Goal: Task Accomplishment & Management: Complete application form

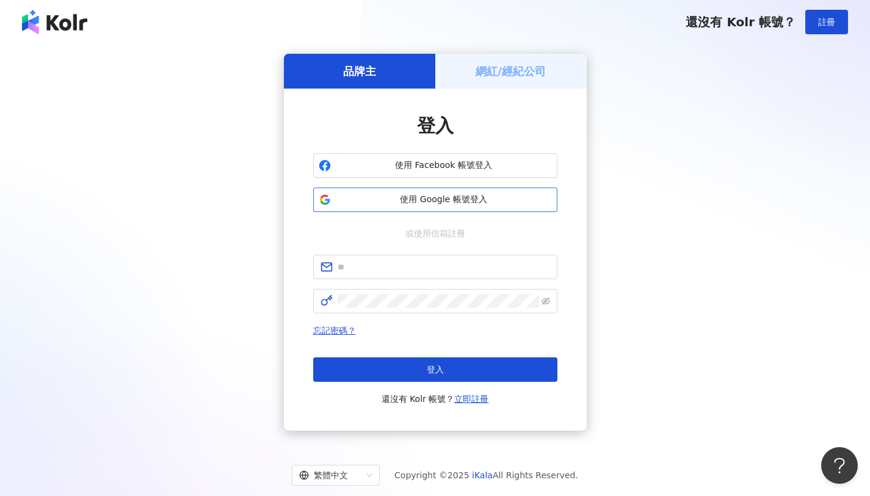
click at [421, 197] on span "使用 Google 帳號登入" at bounding box center [444, 200] width 216 height 12
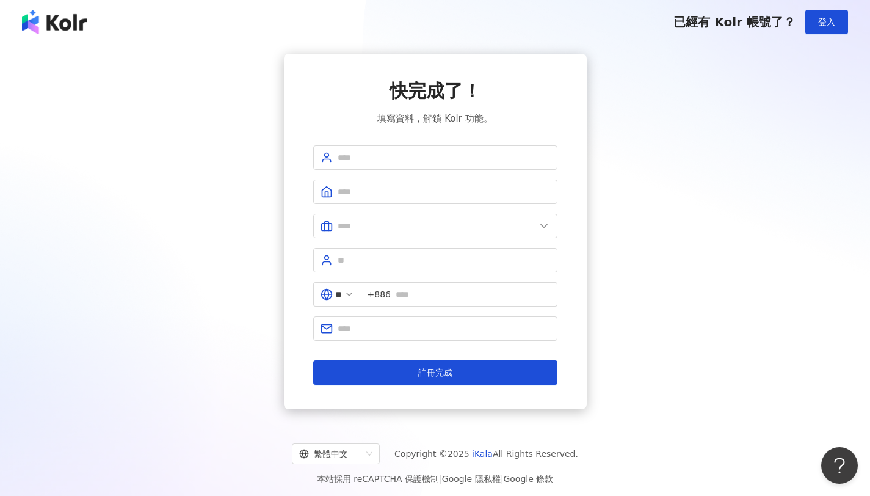
click at [44, 21] on img at bounding box center [54, 22] width 65 height 24
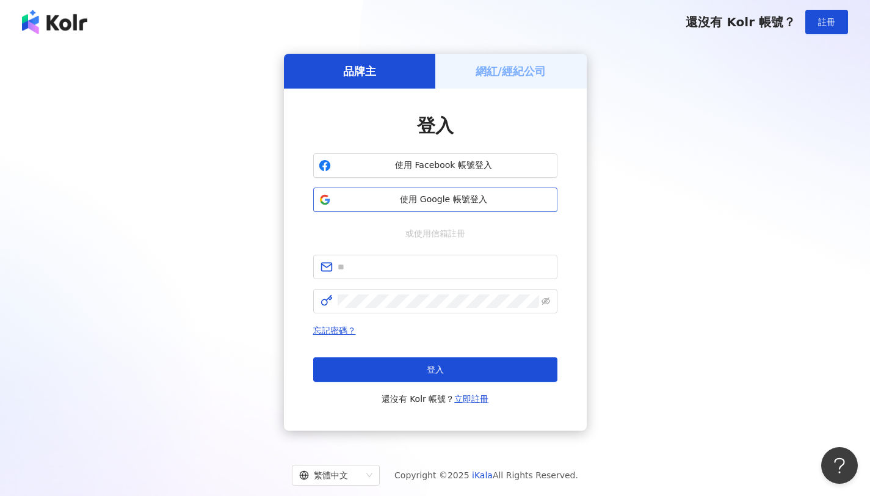
click at [371, 198] on span "使用 Google 帳號登入" at bounding box center [444, 200] width 216 height 12
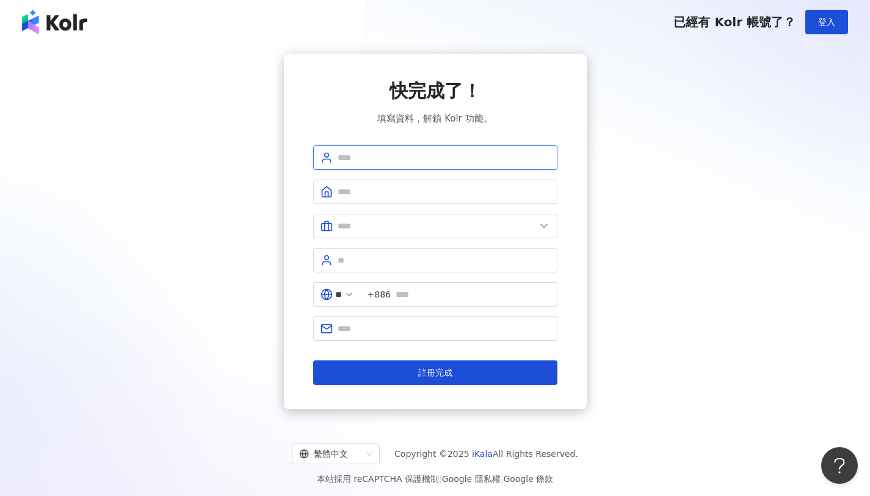
click at [453, 158] on input "text" at bounding box center [444, 157] width 212 height 13
type input "*"
type input "*********"
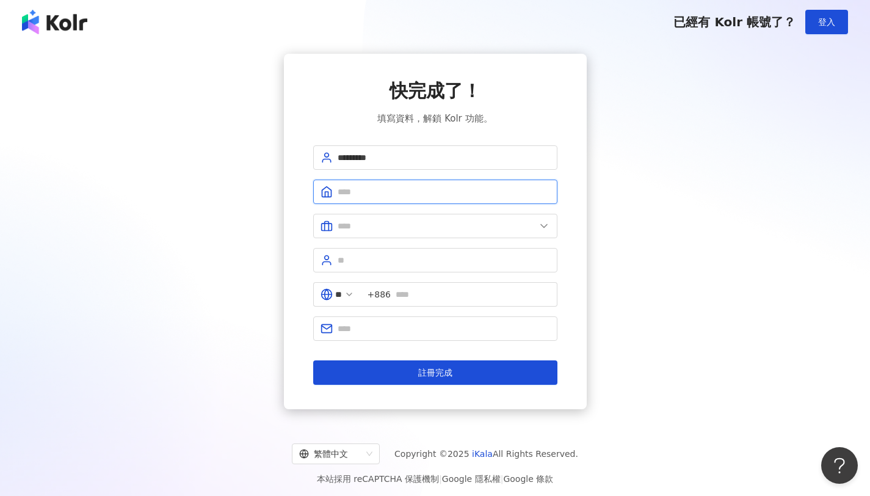
click at [395, 194] on input "text" at bounding box center [444, 191] width 212 height 13
type input "****"
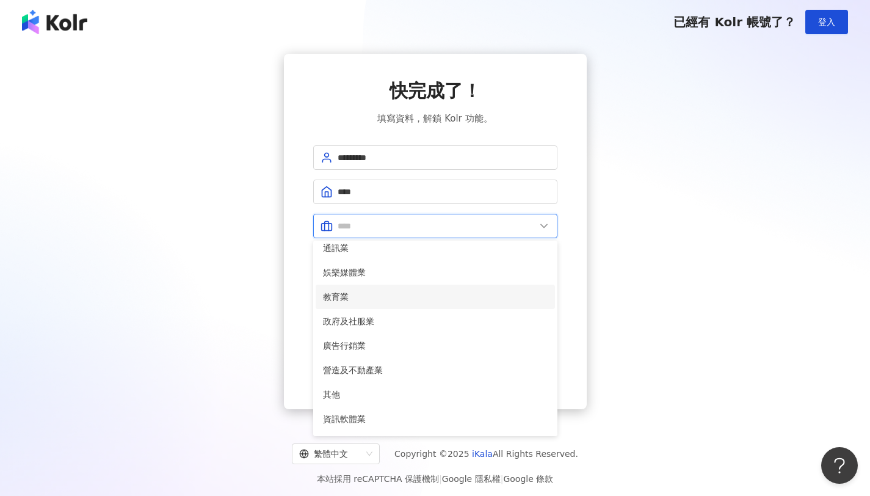
scroll to position [249, 0]
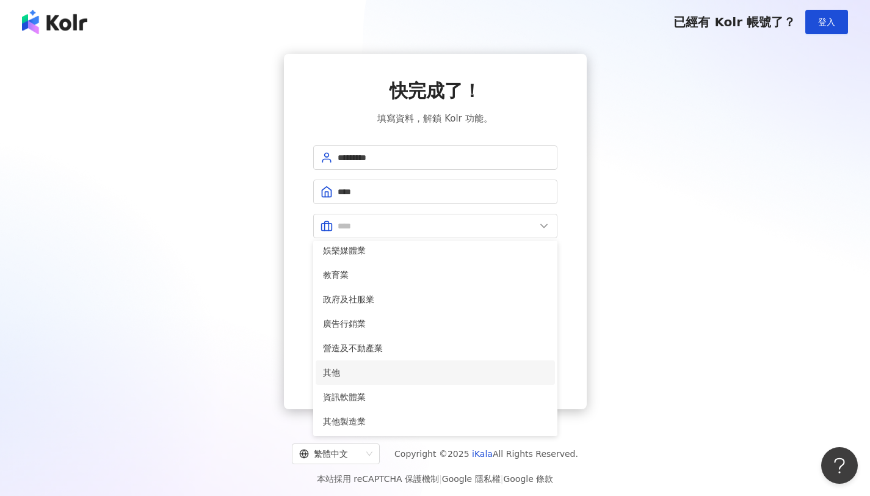
click at [379, 366] on span "其他" at bounding box center [435, 372] width 225 height 13
type input "**"
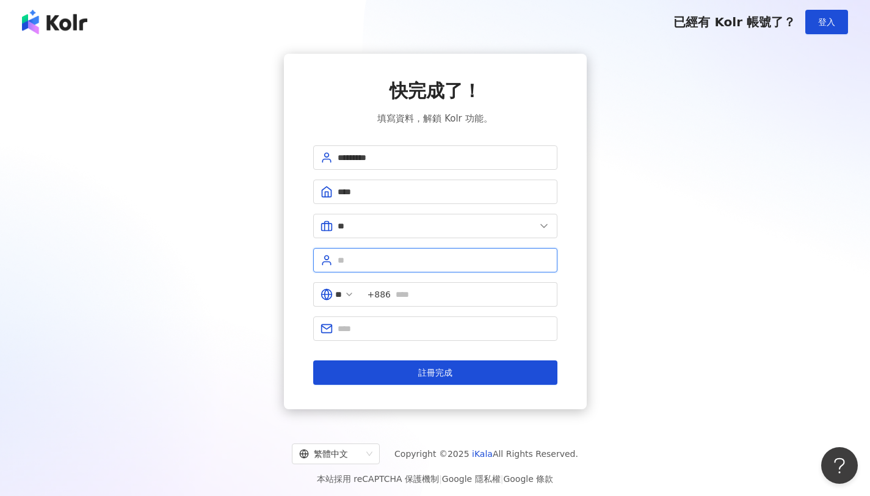
click at [370, 264] on input "text" at bounding box center [444, 259] width 212 height 13
type input "****"
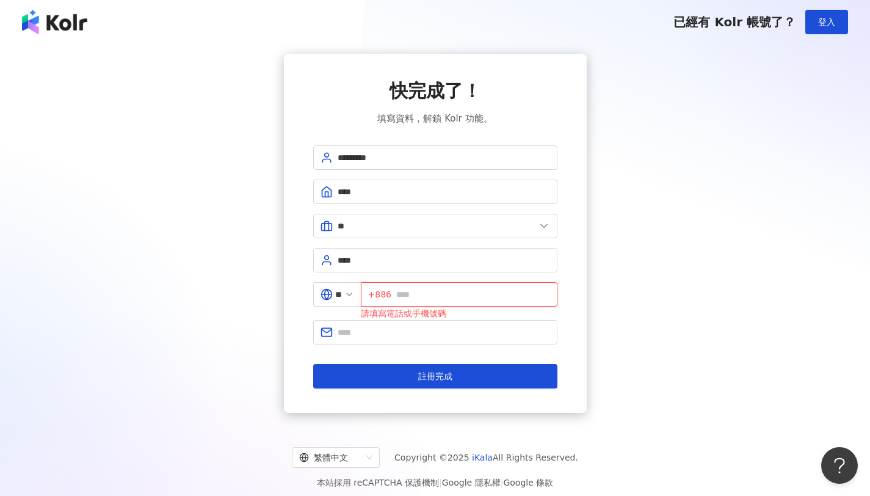
click at [451, 294] on input "text" at bounding box center [473, 294] width 154 height 13
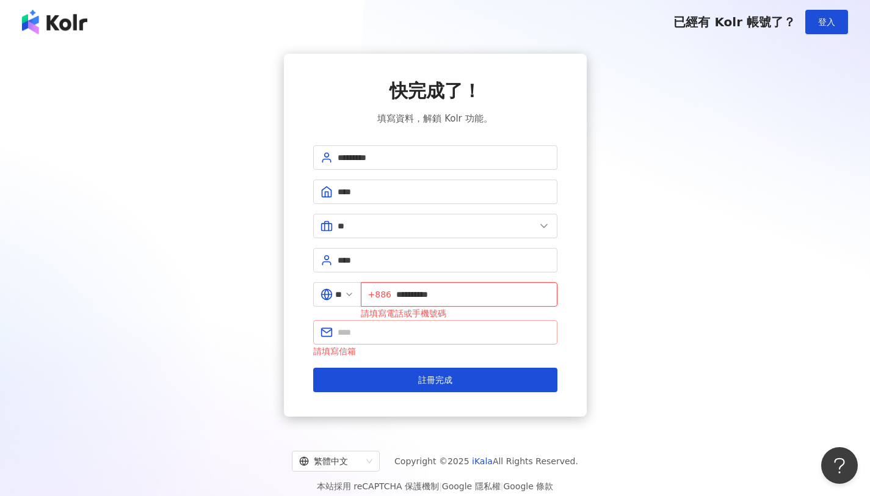
type input "**********"
click at [398, 335] on input "text" at bounding box center [444, 331] width 212 height 13
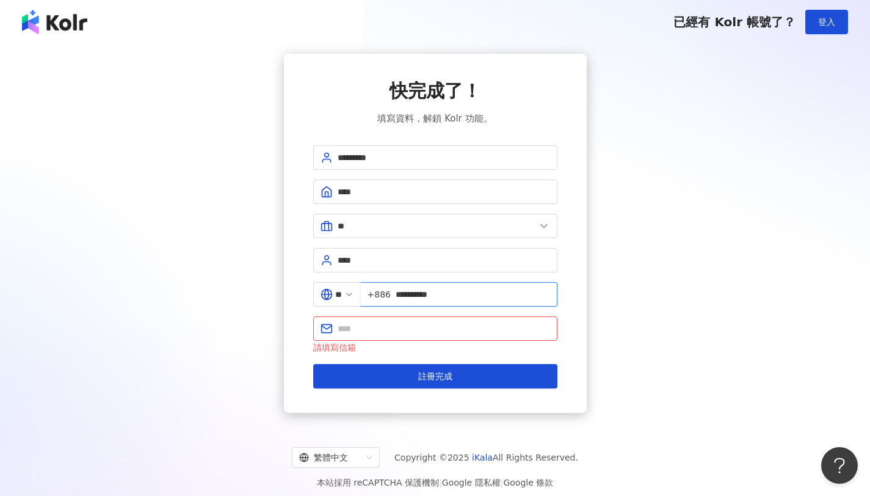
click at [466, 294] on input "**********" at bounding box center [473, 294] width 154 height 13
click at [399, 296] on span "**********" at bounding box center [459, 294] width 197 height 24
click at [391, 297] on span "+886" at bounding box center [379, 294] width 23 height 13
drag, startPoint x: 403, startPoint y: 295, endPoint x: 485, endPoint y: 292, distance: 81.9
click at [485, 292] on input "**********" at bounding box center [473, 294] width 154 height 13
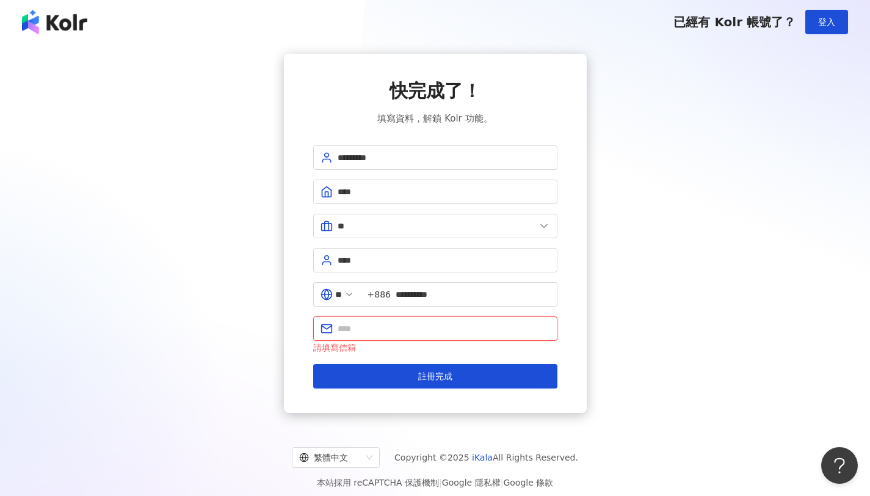
click at [416, 325] on input "text" at bounding box center [444, 328] width 212 height 13
type input "**********"
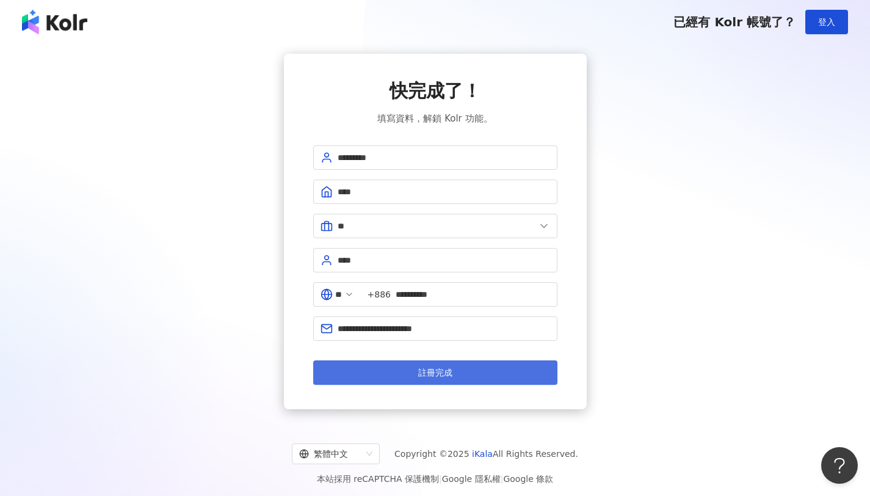
click at [387, 380] on button "註冊完成" at bounding box center [435, 372] width 244 height 24
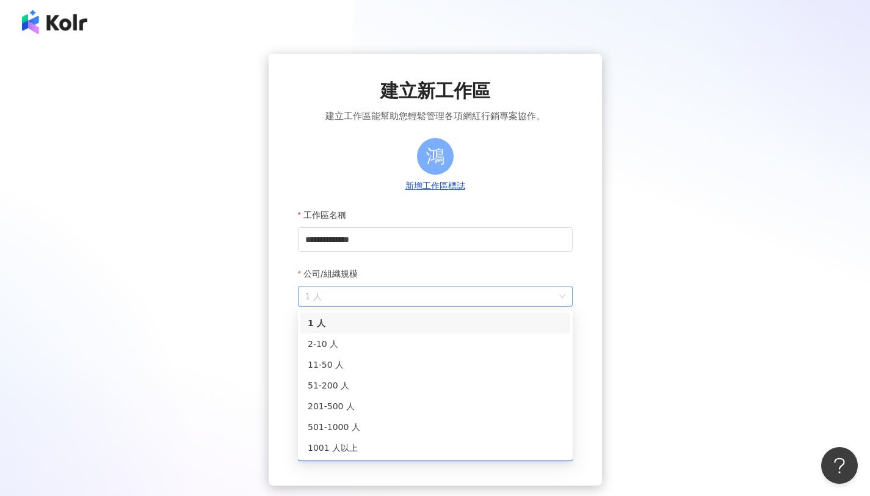
click at [371, 291] on span "1 人" at bounding box center [435, 296] width 260 height 20
click at [350, 371] on div "11-50 人" at bounding box center [435, 364] width 255 height 13
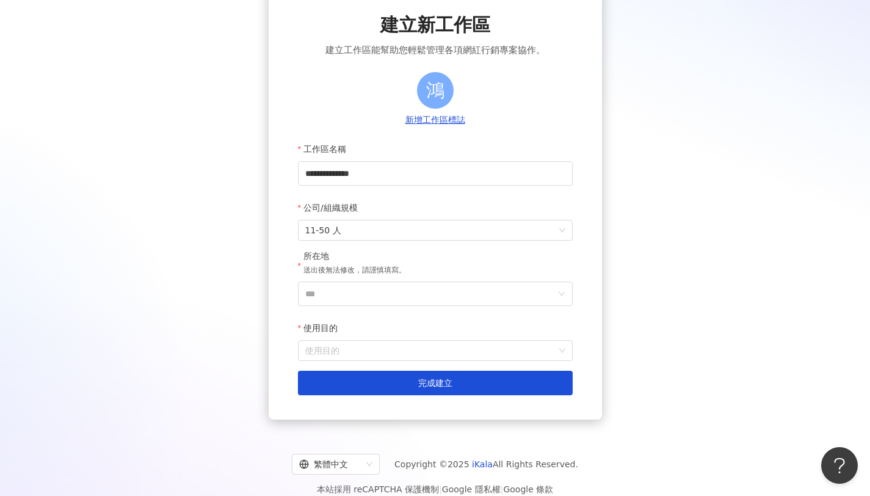
scroll to position [83, 0]
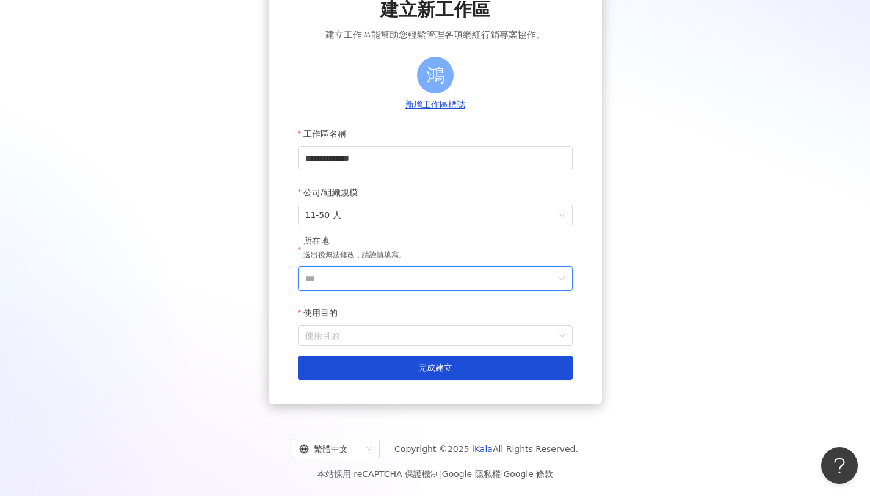
click at [326, 278] on input "***" at bounding box center [430, 278] width 250 height 23
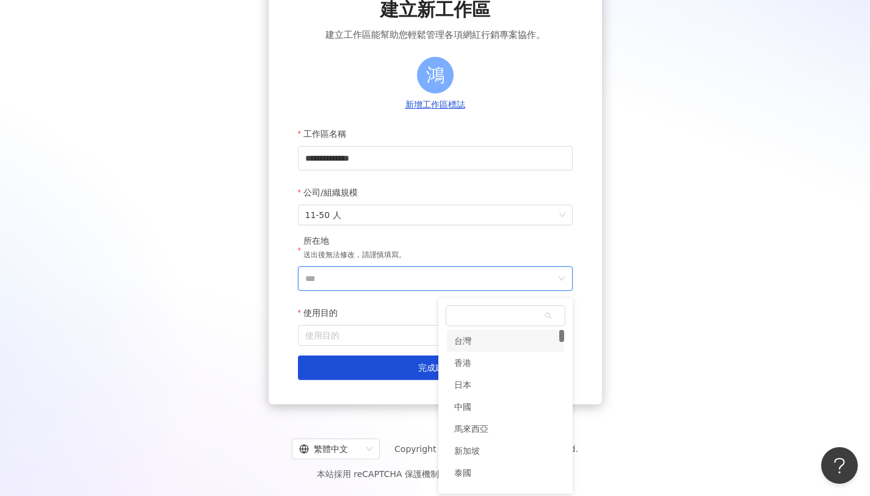
click at [498, 328] on div "tw hk 台灣 香港 日本 中國 馬來西亞 [GEOGRAPHIC_DATA]" at bounding box center [506, 405] width 120 height 155
click at [486, 335] on div "台灣" at bounding box center [505, 341] width 117 height 22
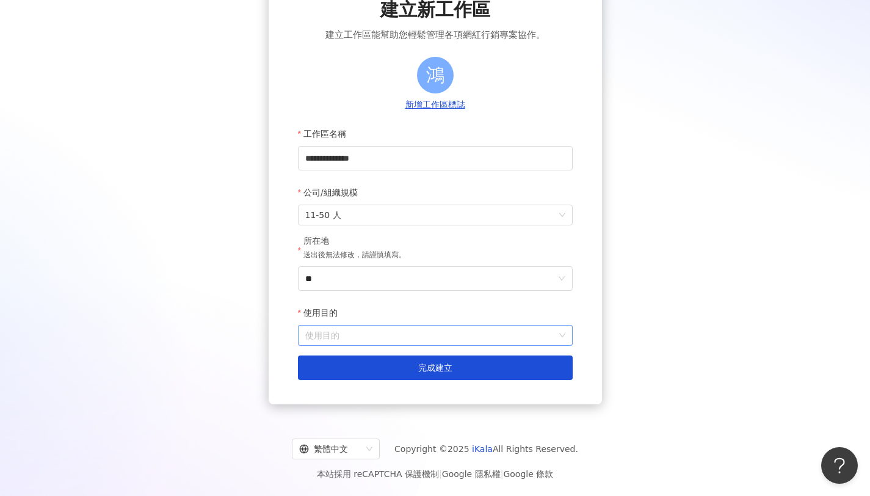
click at [368, 329] on input "使用目的" at bounding box center [435, 335] width 260 height 20
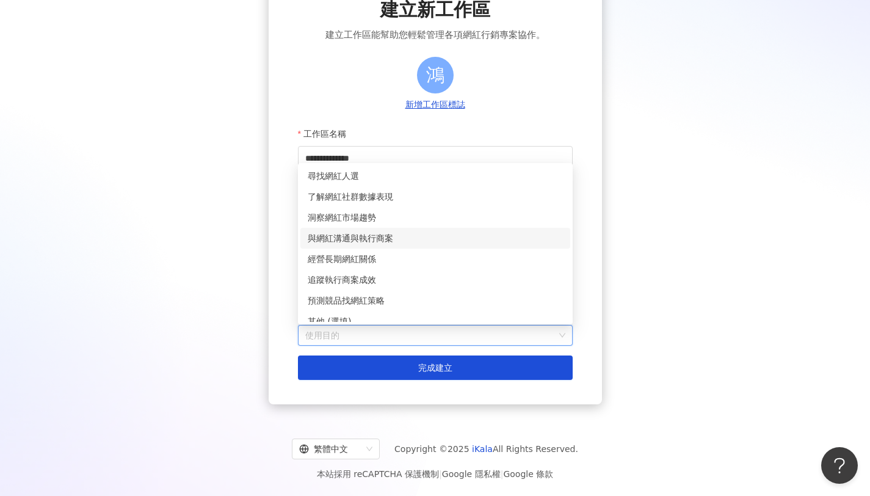
click at [367, 236] on div "與網紅溝通與執行商案" at bounding box center [435, 237] width 255 height 13
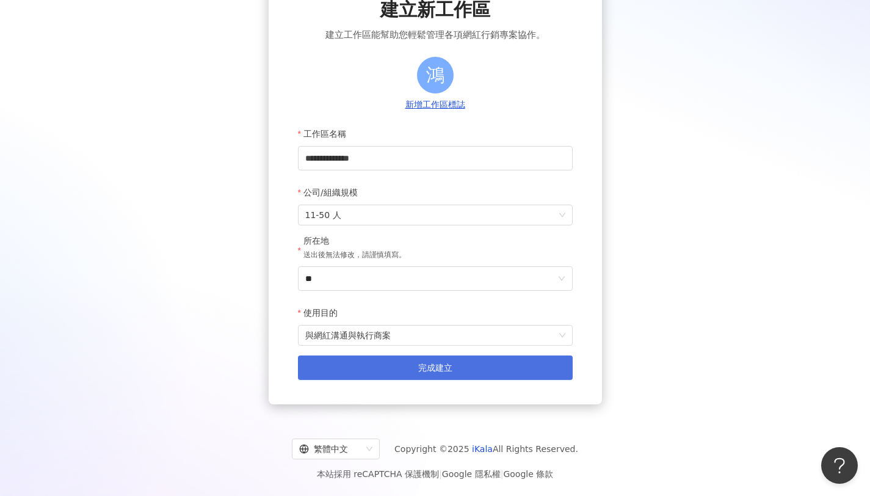
click at [366, 379] on button "完成建立" at bounding box center [435, 367] width 275 height 24
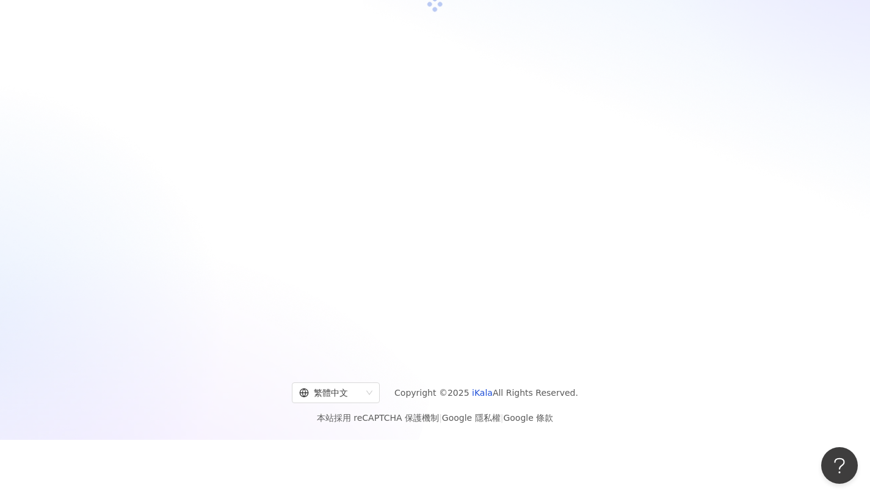
scroll to position [56, 0]
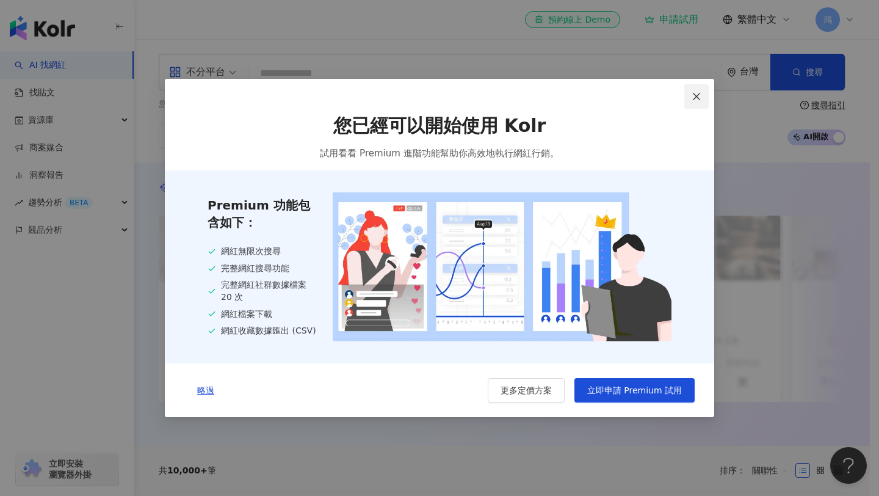
click at [698, 98] on icon "close" at bounding box center [697, 97] width 10 height 10
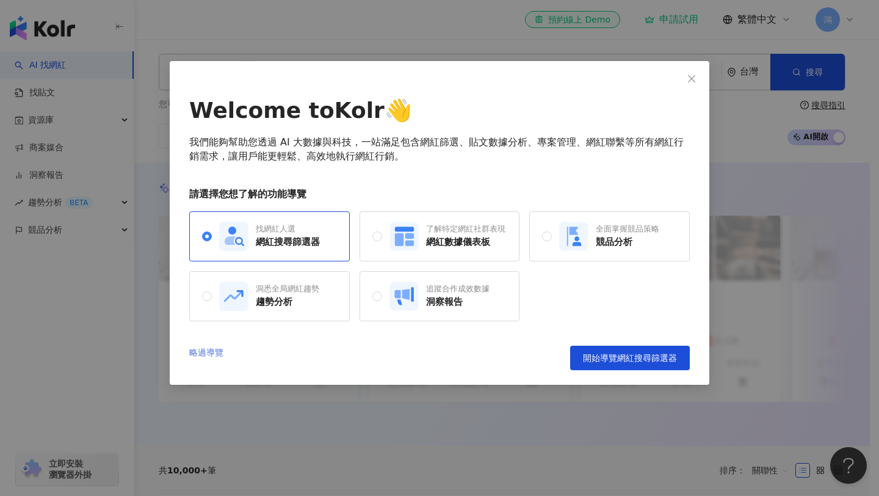
click at [203, 352] on link "略過導覽" at bounding box center [206, 358] width 34 height 24
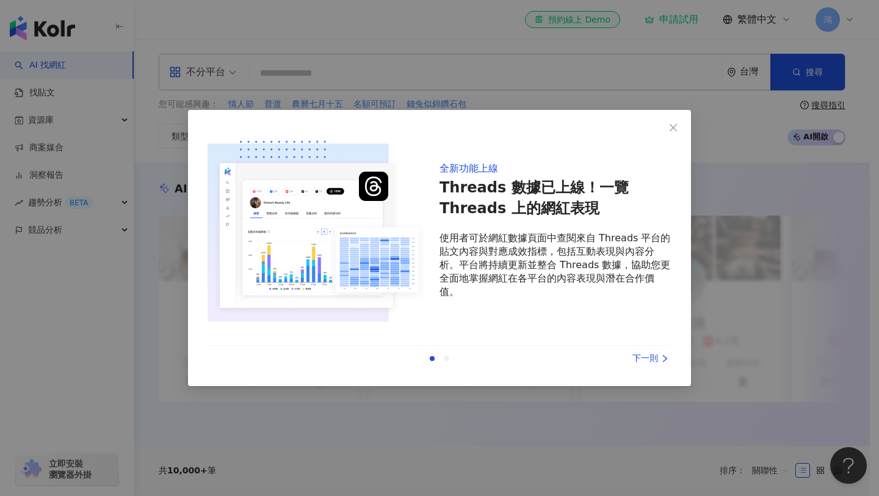
click at [659, 357] on div "下一則" at bounding box center [626, 358] width 92 height 13
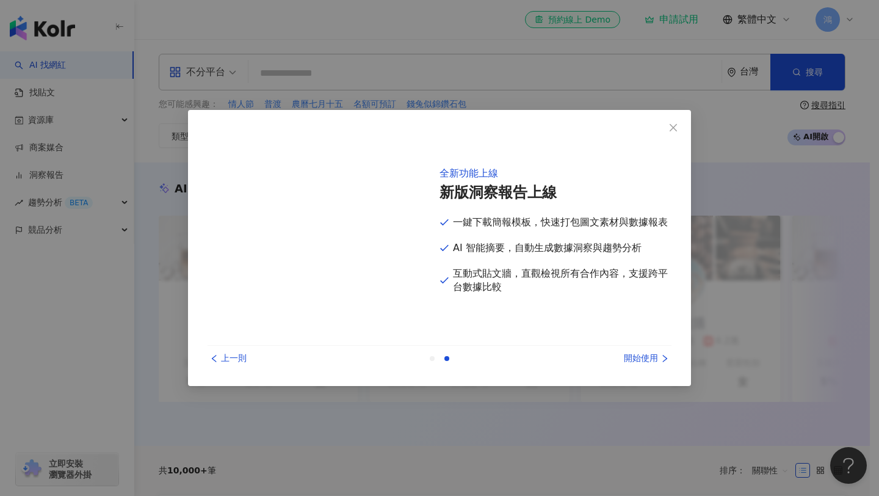
click at [659, 359] on div "開始使用" at bounding box center [626, 358] width 92 height 13
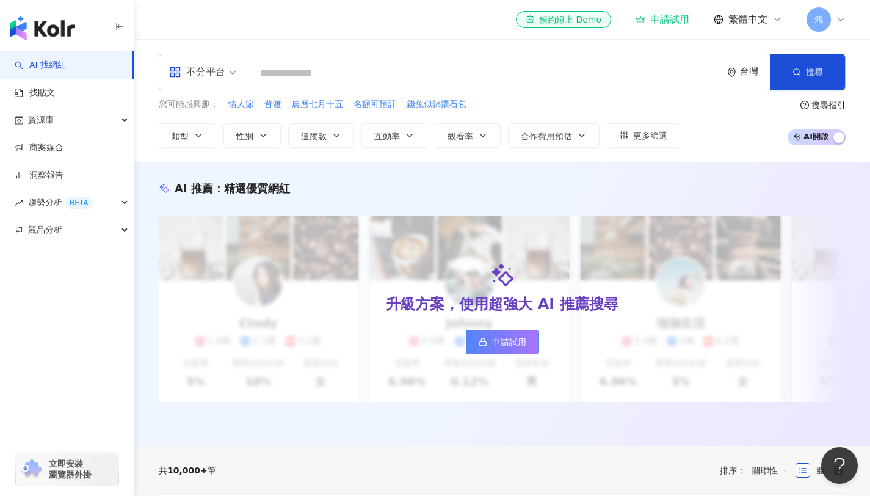
click at [708, 117] on div "您可能感興趣： 情人節 普渡 農曆七月十五 名額可預訂 錢兔似錦鑽石包 類型 性別 追蹤數 互動率 觀看率 合作費用預估 更多篩選 搜尋指引 AI 開啟 AI…" at bounding box center [502, 123] width 687 height 50
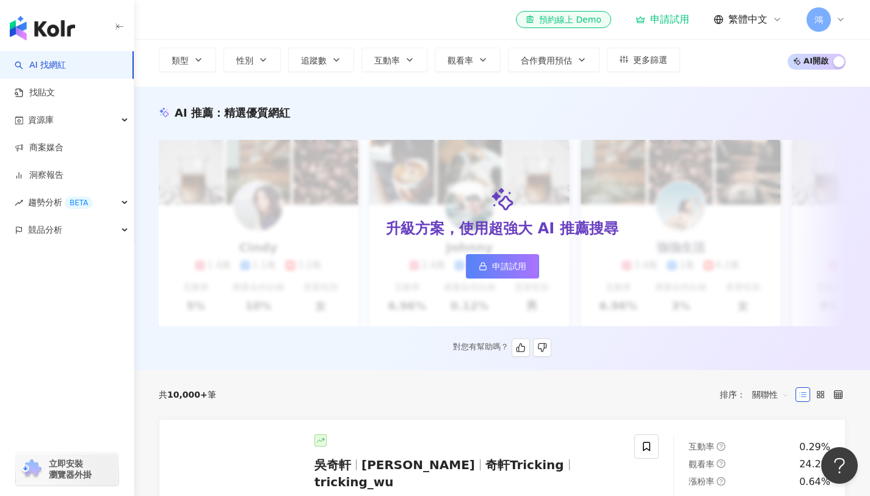
scroll to position [4, 0]
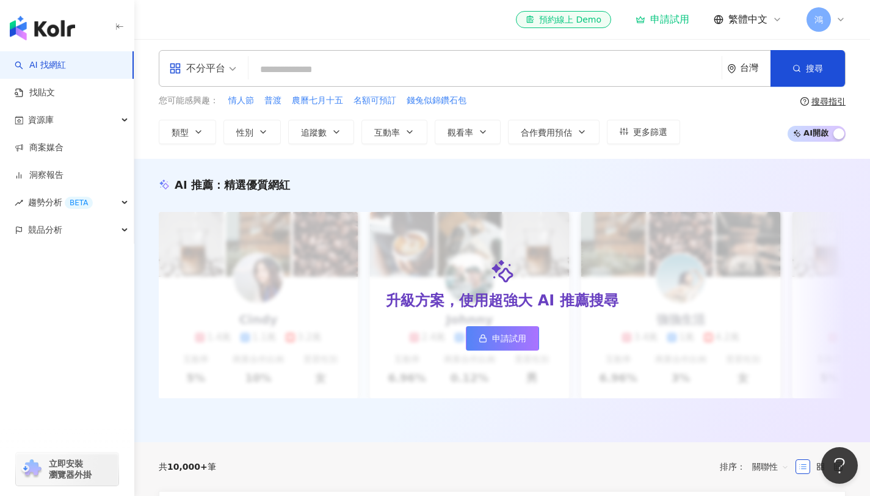
click at [225, 59] on span "不分平台" at bounding box center [202, 69] width 67 height 20
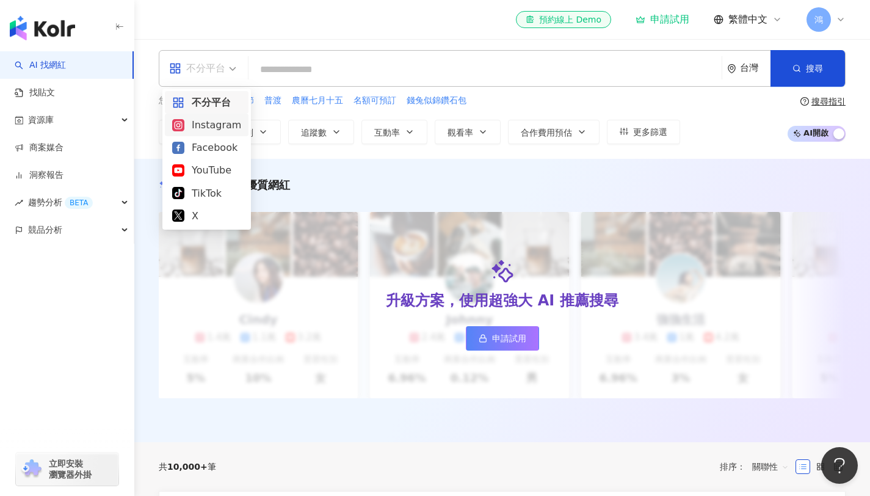
click at [211, 120] on div "Instagram" at bounding box center [206, 124] width 69 height 15
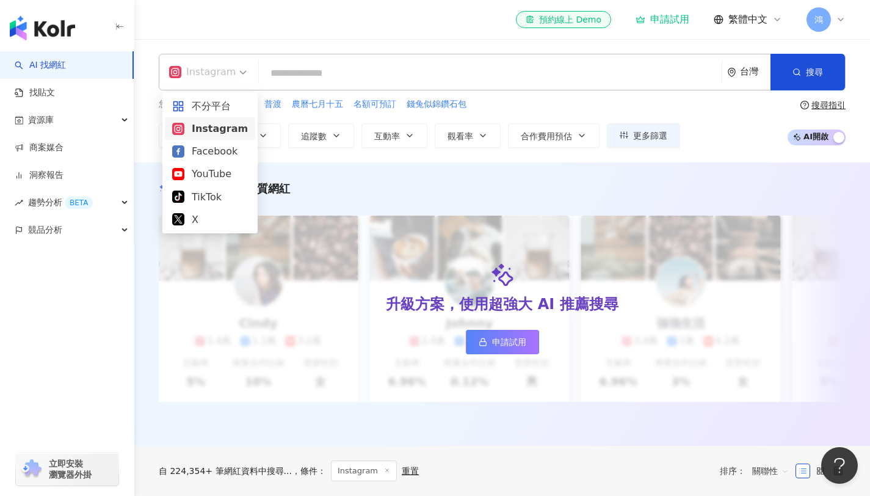
click at [198, 82] on span at bounding box center [208, 71] width 78 height 35
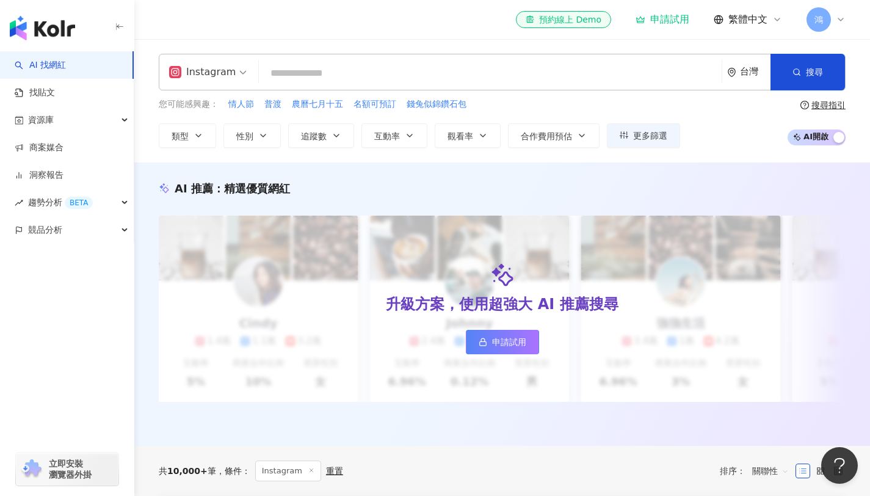
click at [198, 82] on span at bounding box center [208, 71] width 78 height 35
click at [318, 76] on input "search" at bounding box center [490, 73] width 453 height 23
click at [565, 138] on span "合作費用預估" at bounding box center [546, 136] width 51 height 10
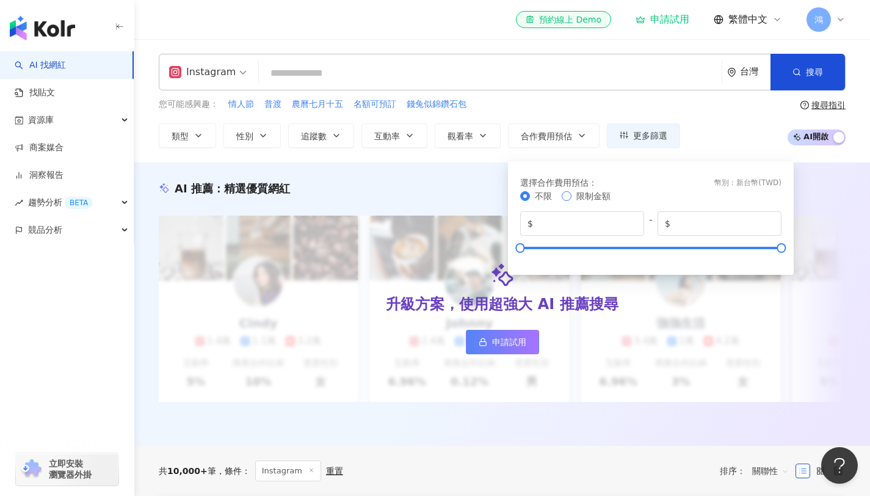
click at [584, 195] on span "限制金額" at bounding box center [593, 196] width 34 height 10
drag, startPoint x: 720, startPoint y: 223, endPoint x: 637, endPoint y: 220, distance: 83.1
click at [637, 220] on div "$ * - $ *******" at bounding box center [650, 223] width 261 height 24
type input "***"
click at [741, 132] on div "您可能感興趣： 情人節 普渡 農曆七月十五 名額可預訂 錢兔似錦鑽石包 類型 性別 追蹤數 互動率 觀看率 合作費用預估 更多篩選 選擇合作費用預估 ： 幣別…" at bounding box center [502, 123] width 687 height 50
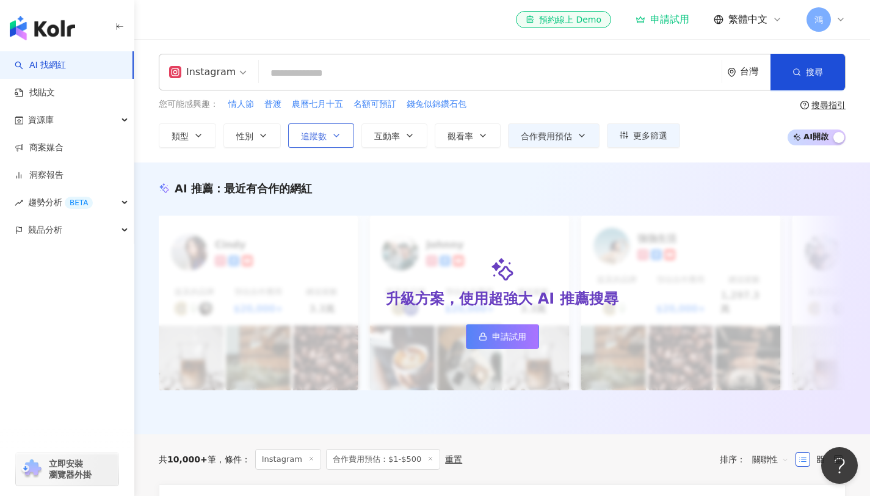
click at [343, 143] on button "追蹤數" at bounding box center [321, 135] width 66 height 24
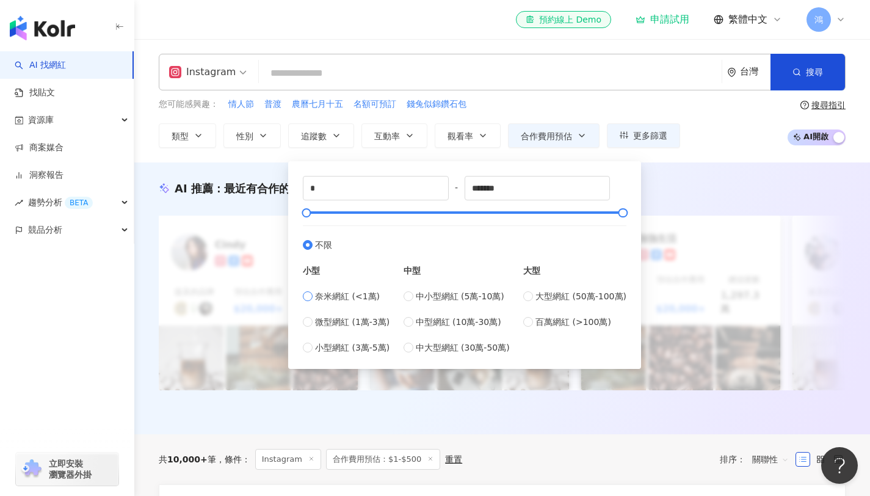
click at [350, 299] on span "奈米網紅 (<1萬)" at bounding box center [347, 295] width 65 height 13
type input "****"
click at [738, 145] on div "您可能感興趣： 情人節 普渡 農曆七月十五 名額可預訂 錢兔似錦鑽石包 類型 性別 追蹤數 互動率 觀看率 合作費用預估 更多篩選 選擇合作費用預估 ： 幣別…" at bounding box center [502, 123] width 687 height 50
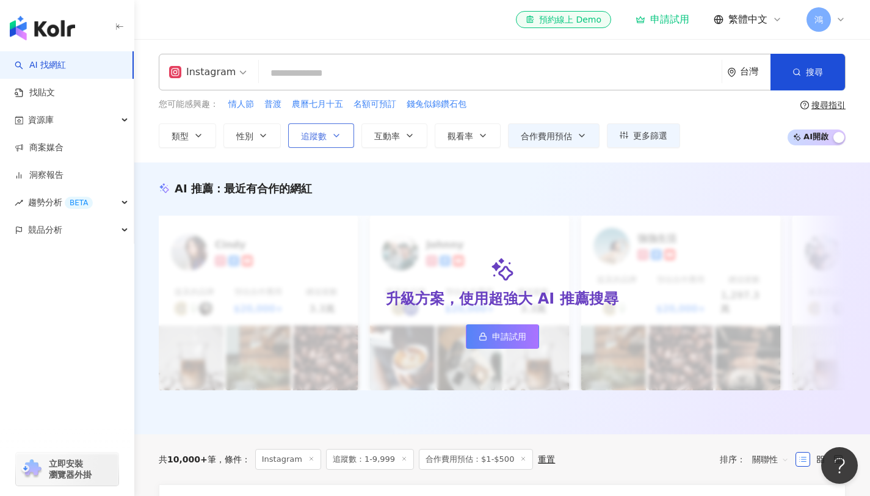
click at [326, 139] on span "追蹤數" at bounding box center [314, 136] width 26 height 10
click at [708, 143] on div "您可能感興趣： 情人節 普渡 農曆七月十五 名額可預訂 錢兔似錦鑽石包 類型 性別 追蹤數 互動率 觀看率 合作費用預估 更多篩選 選擇合作費用預估 ： 幣別…" at bounding box center [502, 123] width 687 height 50
click at [398, 131] on span "互動率" at bounding box center [387, 136] width 26 height 10
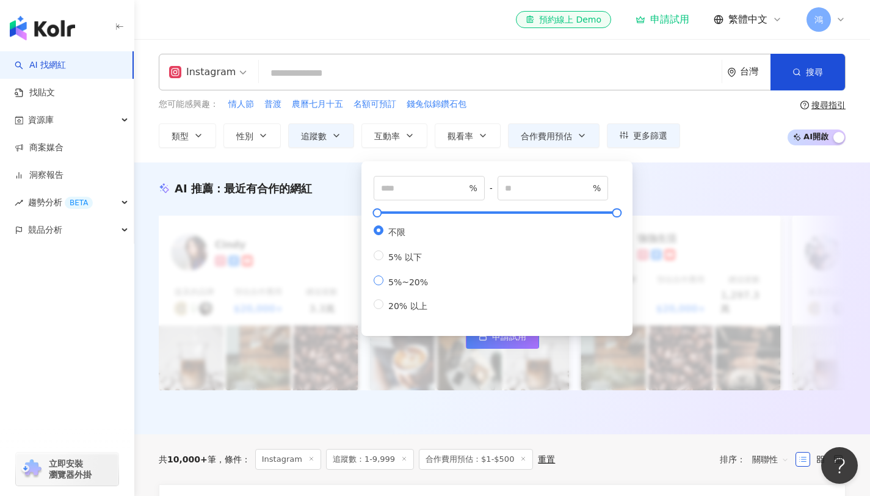
click at [397, 287] on span "5%~20%" at bounding box center [407, 282] width 49 height 10
type input "*"
type input "**"
click at [476, 142] on button "觀看率" at bounding box center [468, 135] width 66 height 24
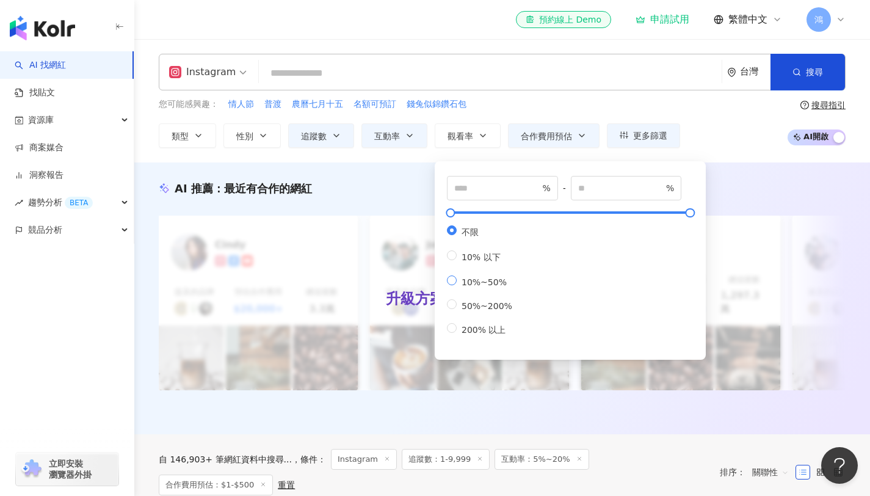
click at [468, 280] on label "10%~50%" at bounding box center [482, 281] width 70 height 12
type input "**"
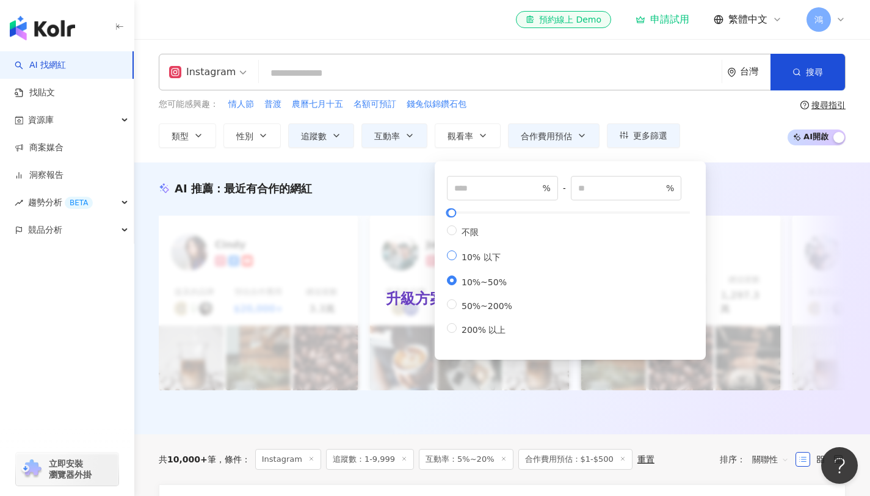
click at [475, 256] on span "10% 以下" at bounding box center [481, 257] width 49 height 10
type input "**"
click at [462, 236] on span "不限" at bounding box center [470, 232] width 27 height 10
click at [459, 253] on label "10% 以下" at bounding box center [482, 256] width 70 height 13
type input "**"
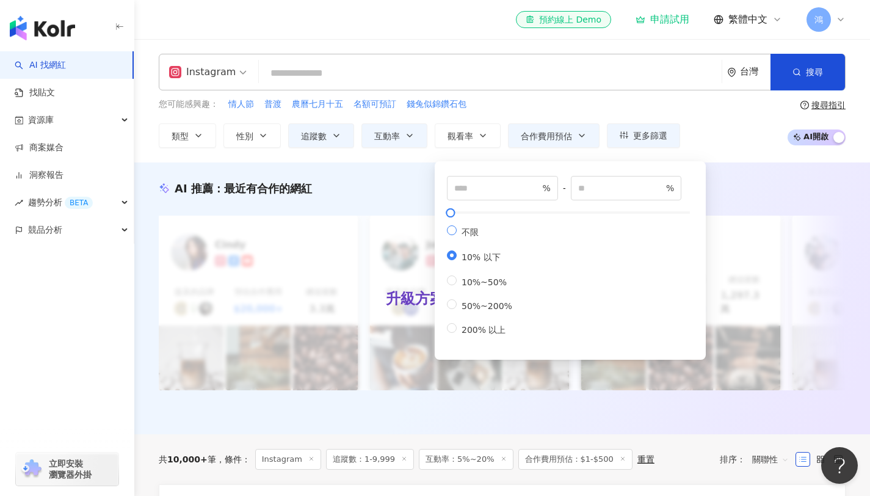
click at [459, 230] on span "不限" at bounding box center [470, 232] width 27 height 10
click at [191, 131] on button "類型" at bounding box center [187, 135] width 57 height 24
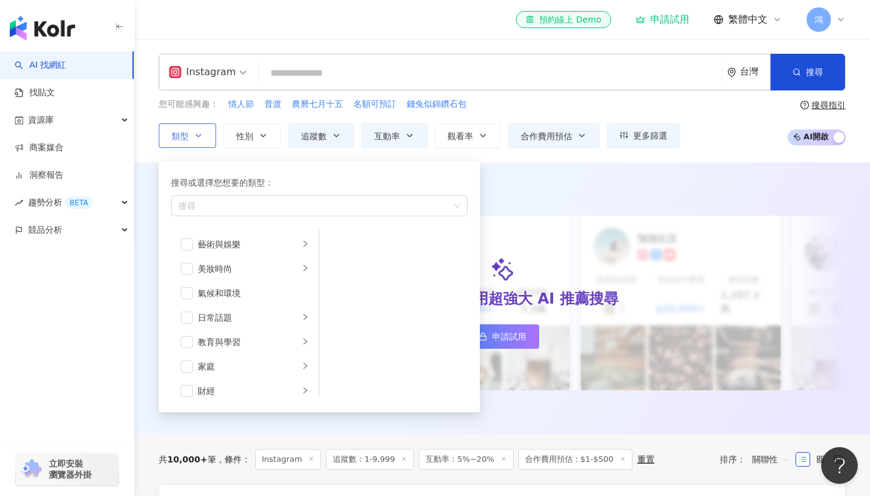
click at [194, 131] on icon "button" at bounding box center [199, 136] width 10 height 10
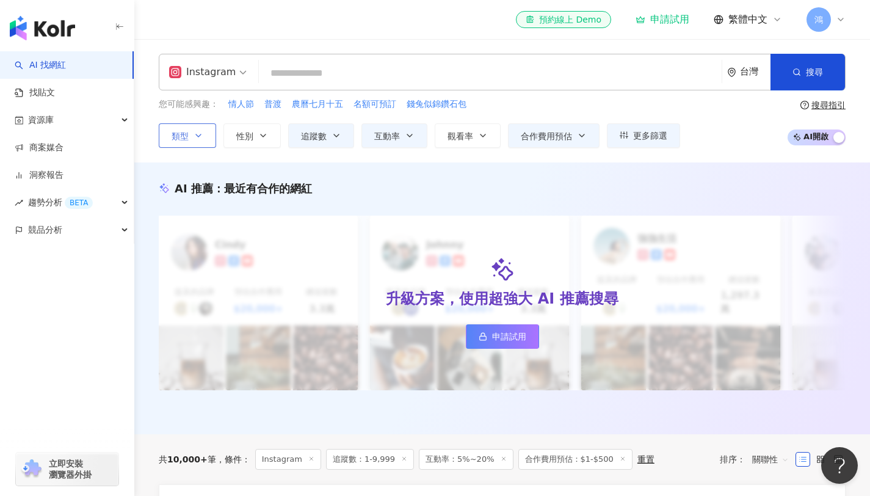
click at [195, 131] on icon "button" at bounding box center [199, 136] width 10 height 10
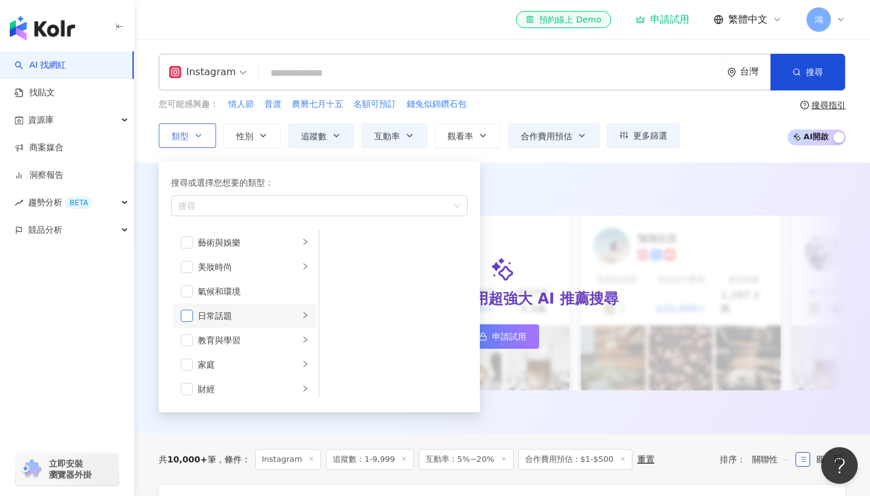
scroll to position [2, 0]
click at [184, 313] on span "button" at bounding box center [187, 315] width 12 height 12
click at [302, 314] on icon "right" at bounding box center [305, 314] width 7 height 7
click at [336, 291] on span "button" at bounding box center [335, 293] width 12 height 12
click at [333, 245] on span "button" at bounding box center [335, 244] width 12 height 12
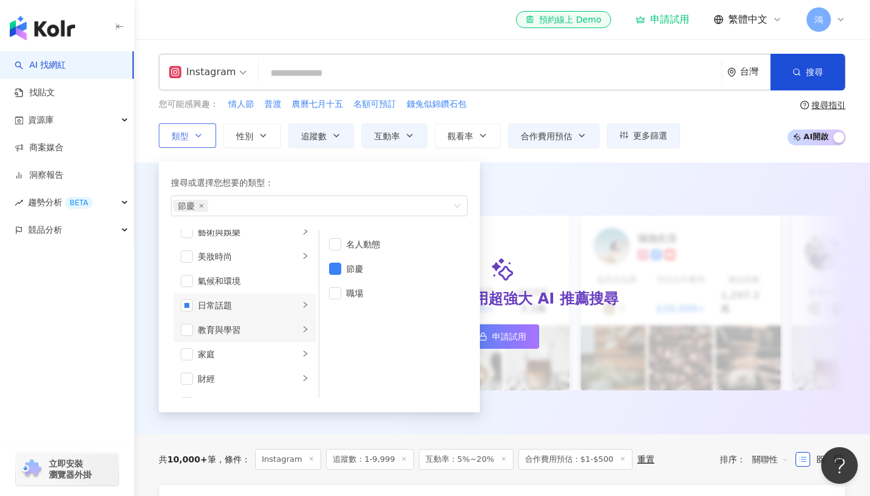
scroll to position [13, 0]
click at [179, 330] on li "教育與學習" at bounding box center [244, 329] width 143 height 24
click at [290, 332] on li "教育與學習" at bounding box center [244, 329] width 143 height 24
click at [276, 349] on div "家庭" at bounding box center [248, 353] width 101 height 13
click at [335, 270] on span "button" at bounding box center [335, 269] width 12 height 12
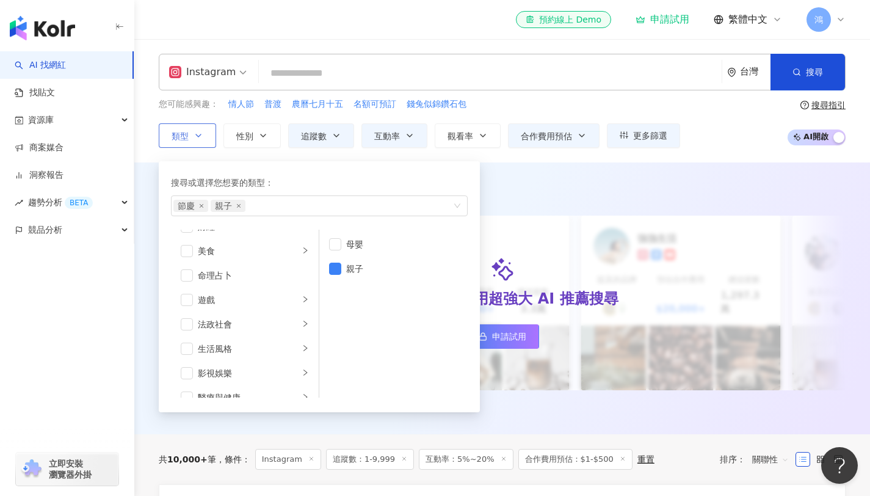
scroll to position [165, 0]
click at [282, 253] on div "美食" at bounding box center [248, 250] width 101 height 13
click at [274, 344] on div "生活風格" at bounding box center [248, 347] width 101 height 13
click at [341, 263] on li "手作" at bounding box center [393, 268] width 143 height 24
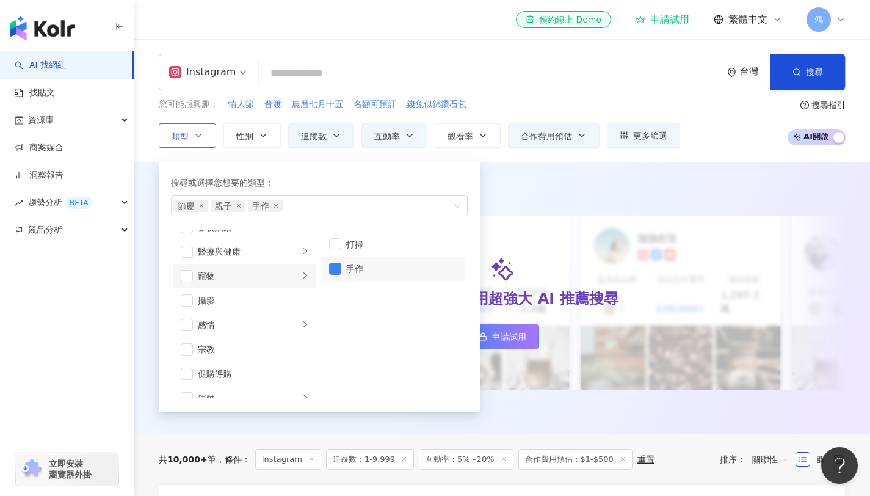
click at [279, 283] on li "寵物" at bounding box center [244, 276] width 143 height 24
click at [336, 272] on span "button" at bounding box center [335, 269] width 12 height 12
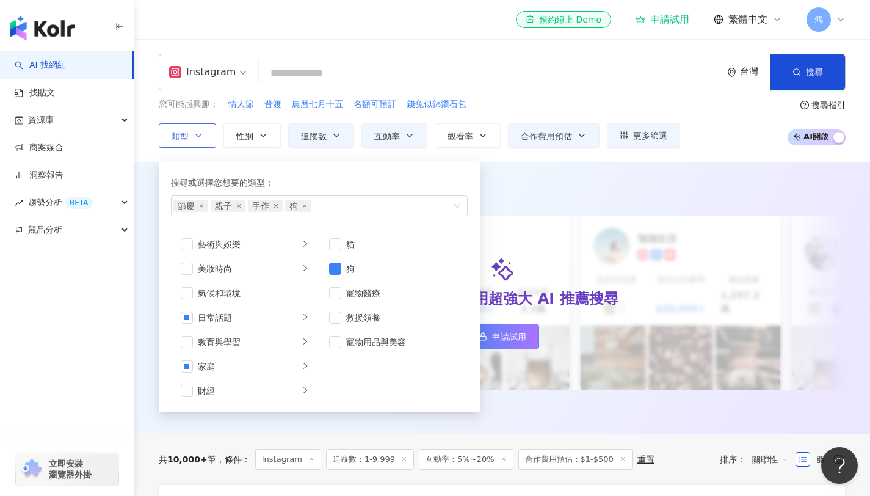
scroll to position [423, 0]
click at [274, 363] on div "旅遊" at bounding box center [248, 358] width 101 height 13
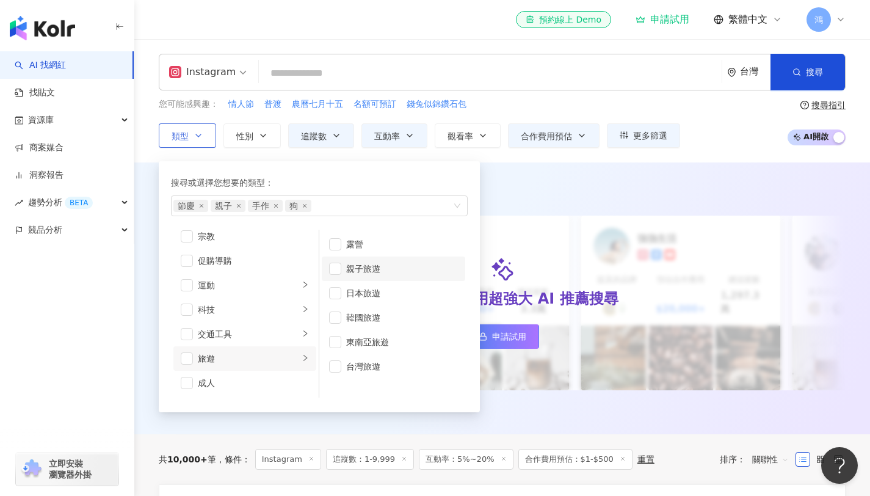
click at [346, 266] on div "親子旅遊" at bounding box center [402, 268] width 112 height 13
click at [336, 366] on span "button" at bounding box center [335, 366] width 12 height 12
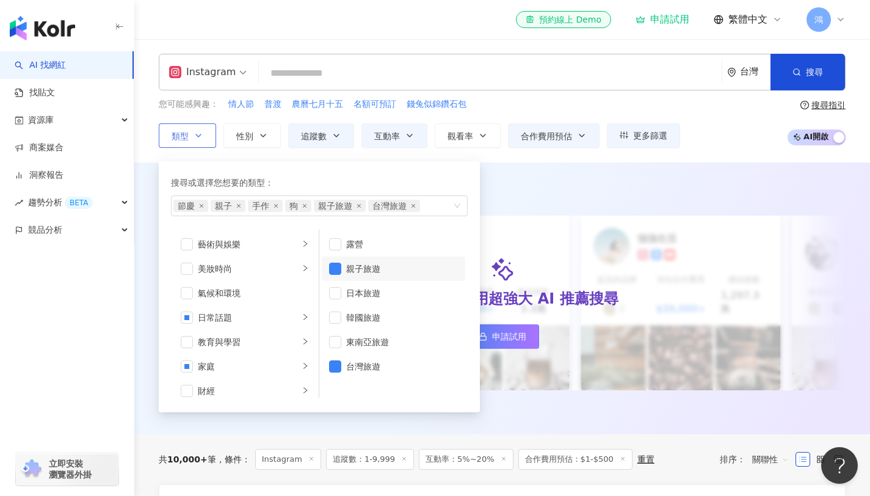
click at [220, 156] on div "搜尋或選擇您想要的類型： 節慶 親子 手作 狗 親子旅遊 台灣旅遊 藝術與娛樂 美妝時尚 氣候和環境 日常話題 教育與學習 家庭 財經 美食 命理占卜 遊戲 …" at bounding box center [314, 283] width 311 height 257
click at [727, 167] on div "AI 推薦 ： 最近有合作的網紅 升級方案，使用超強大 AI 推薦搜尋 申請試用 [PERSON_NAME] 提及的品牌 預估合作費用 $20,000+ 總追…" at bounding box center [502, 298] width 736 height 272
